Goal: Transaction & Acquisition: Purchase product/service

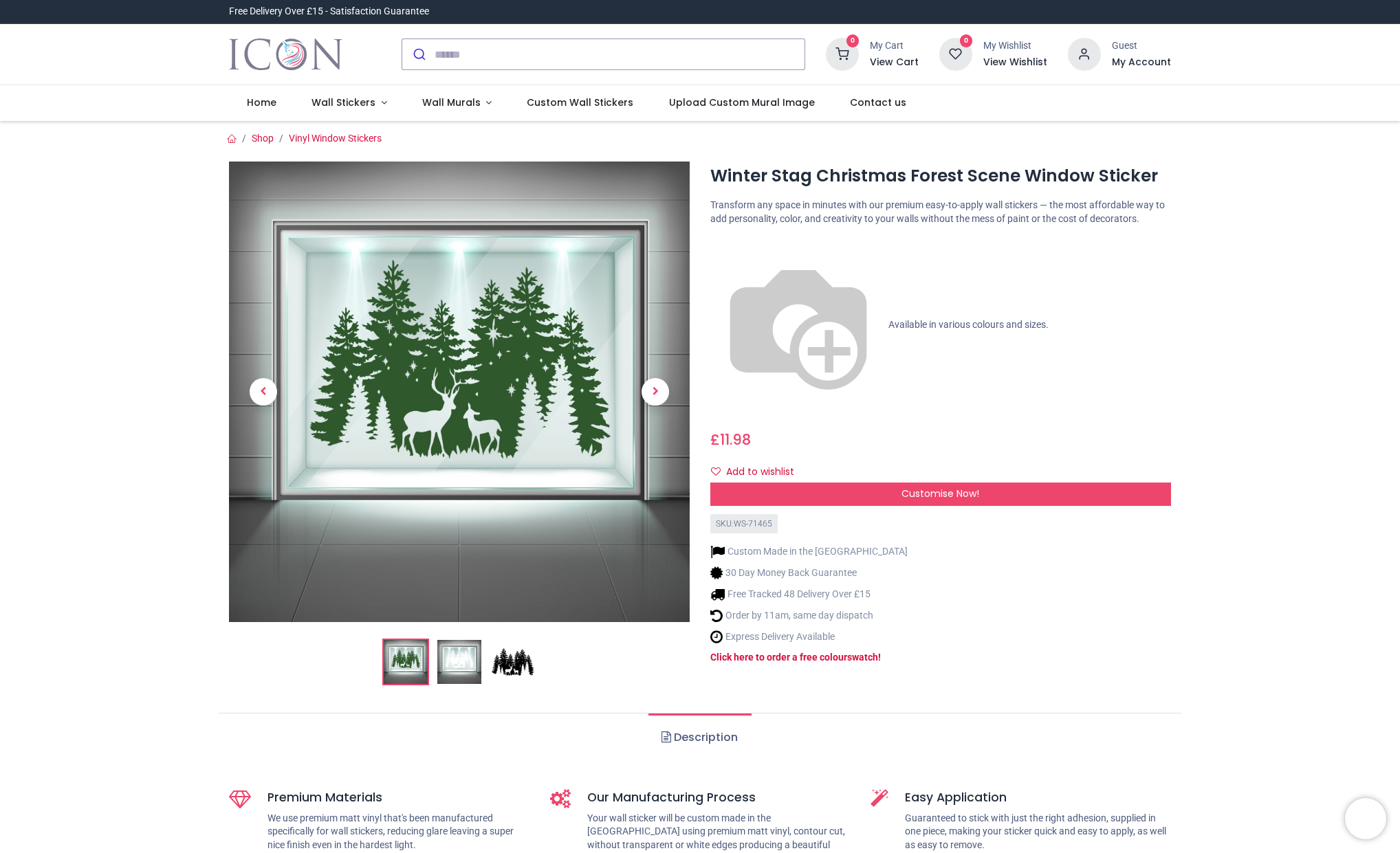
click at [452, 664] on img at bounding box center [460, 662] width 44 height 44
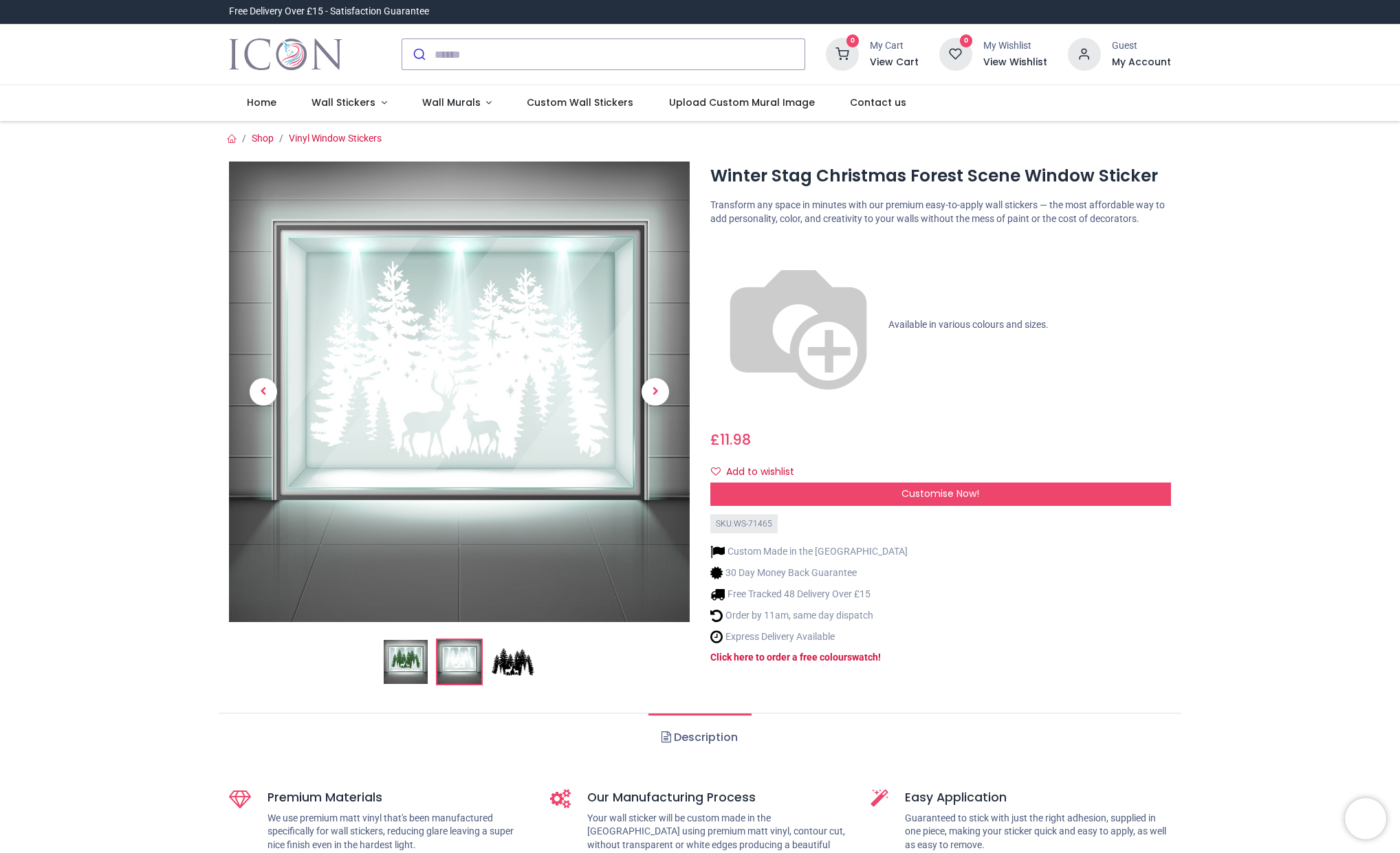
click at [467, 640] on img at bounding box center [460, 662] width 44 height 44
click at [410, 664] on img at bounding box center [406, 662] width 44 height 44
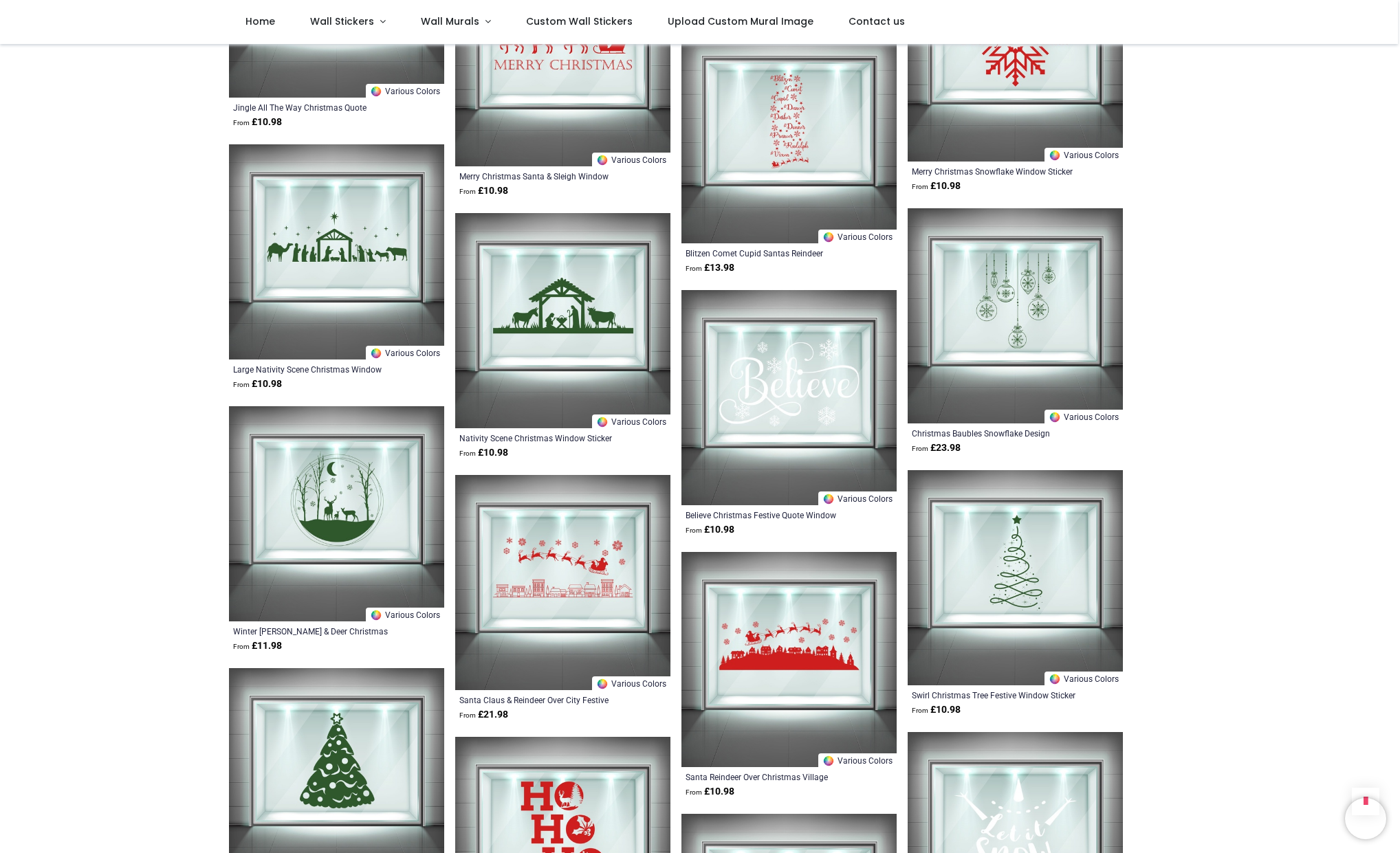
scroll to position [2957, 0]
